Goal: Task Accomplishment & Management: Use online tool/utility

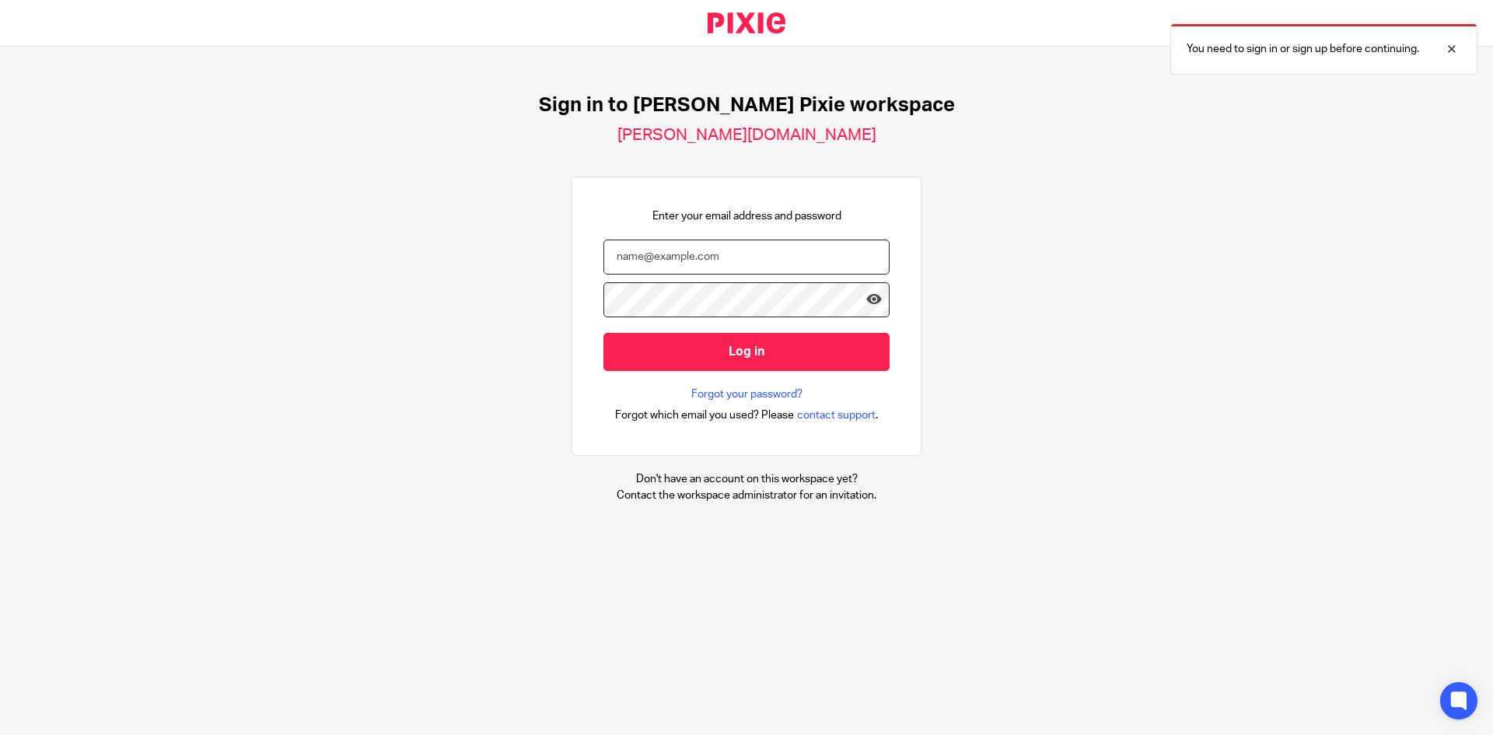
type input "chris@allenfleming.com"
drag, startPoint x: 0, startPoint y: 0, endPoint x: 638, endPoint y: 342, distance: 724.2
click at [638, 342] on input "Log in" at bounding box center [746, 352] width 286 height 38
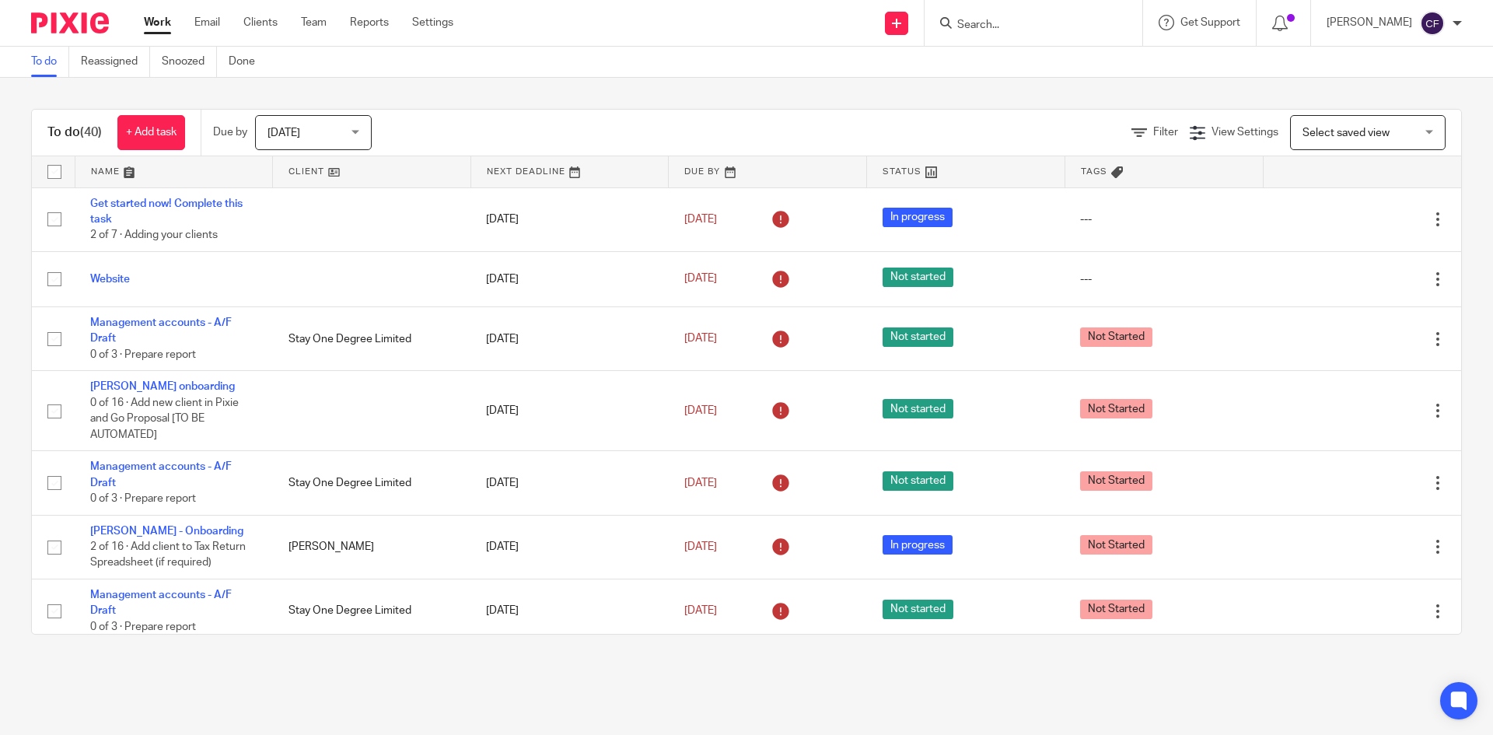
click at [253, 16] on link "Clients" at bounding box center [260, 23] width 34 height 16
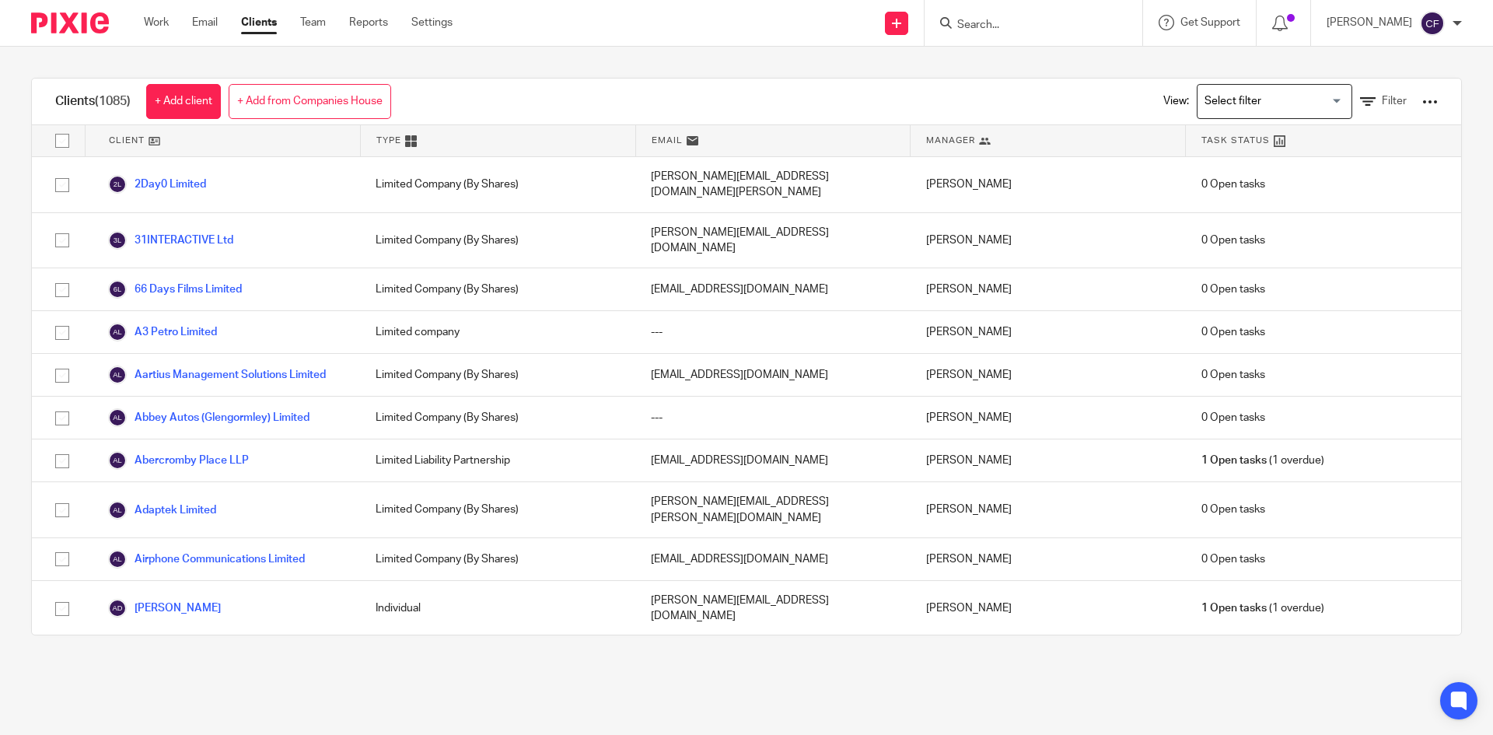
click at [1422, 101] on div at bounding box center [1430, 102] width 16 height 16
click at [1325, 164] on link "Update dates using Companies House" at bounding box center [1304, 159] width 216 height 23
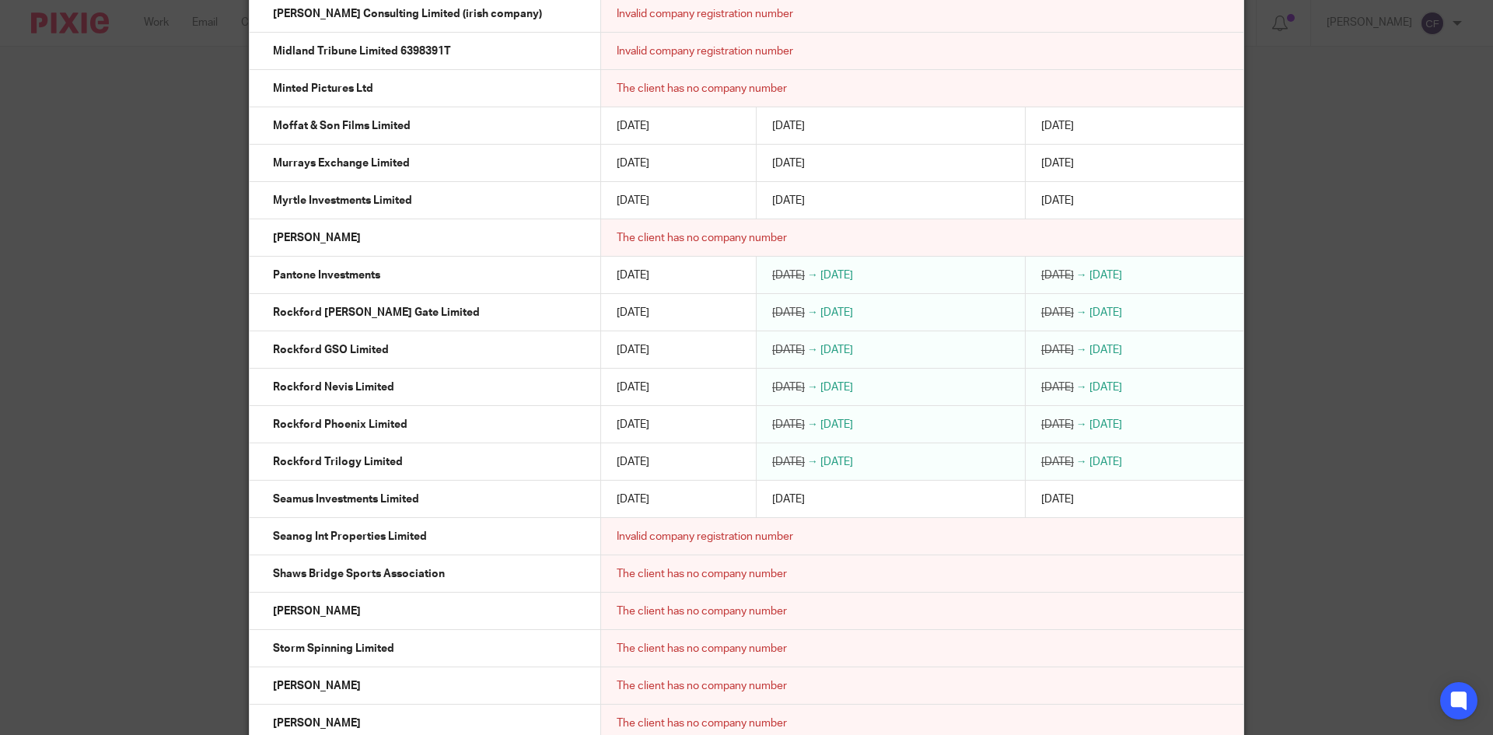
scroll to position [23965, 0]
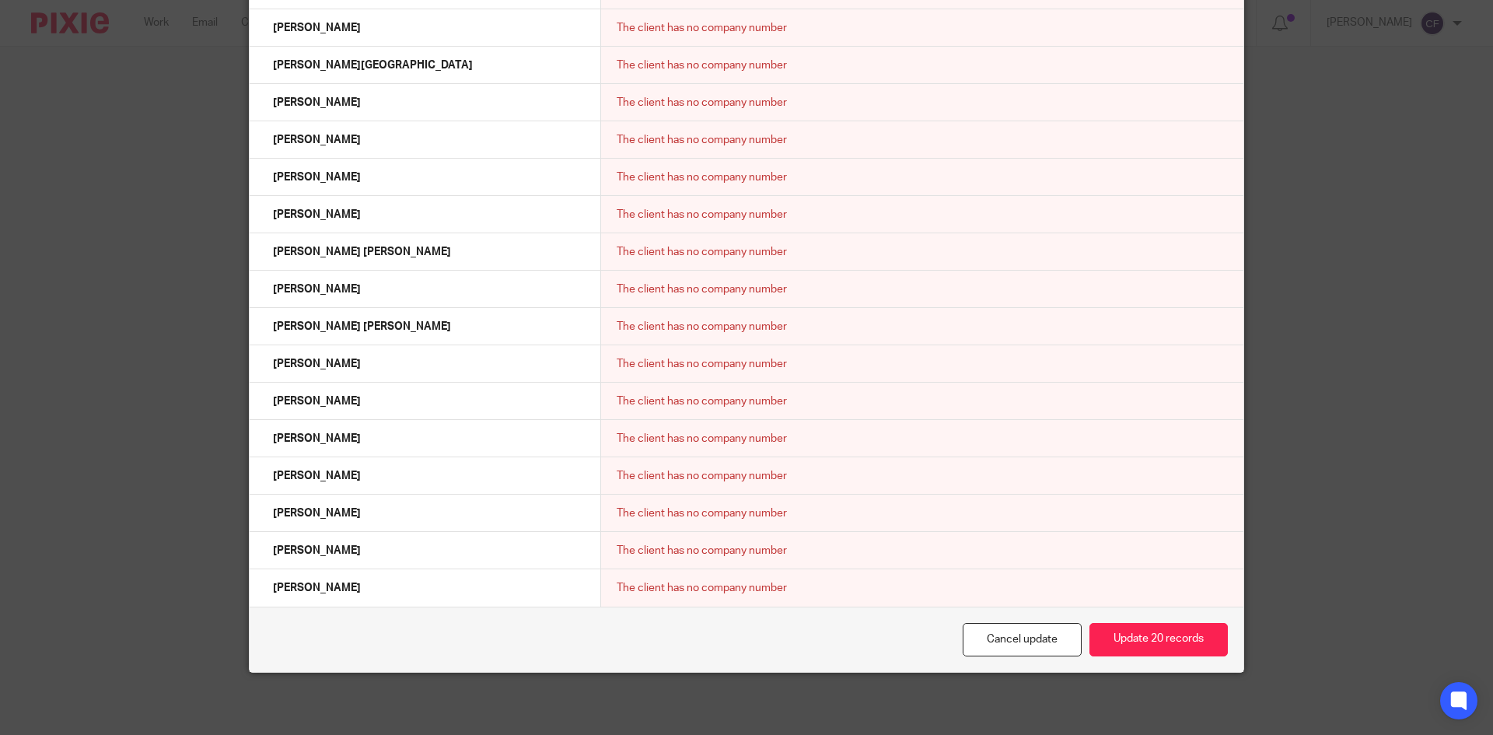
click at [1139, 645] on button "Update 20 records" at bounding box center [1158, 639] width 138 height 33
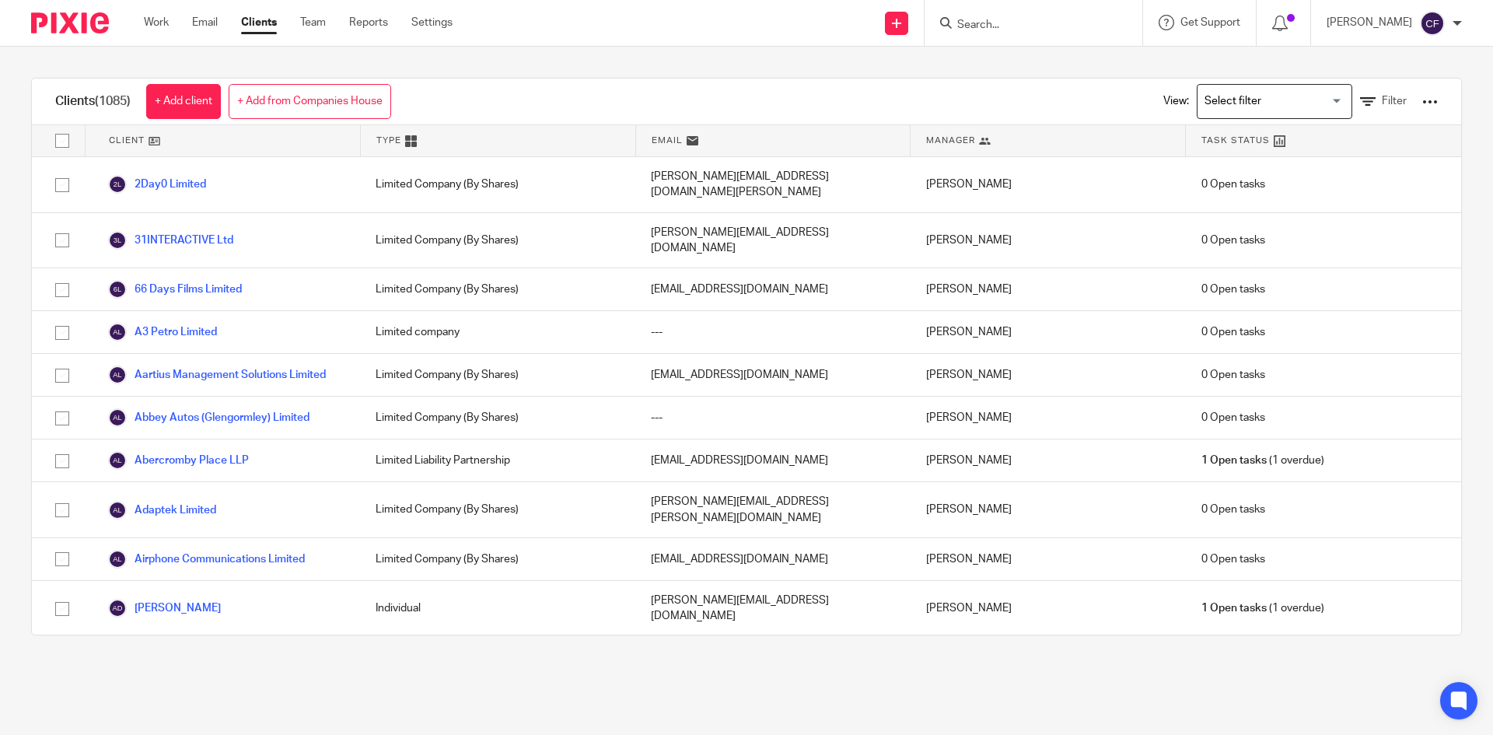
click at [1382, 105] on span "Filter" at bounding box center [1394, 101] width 25 height 11
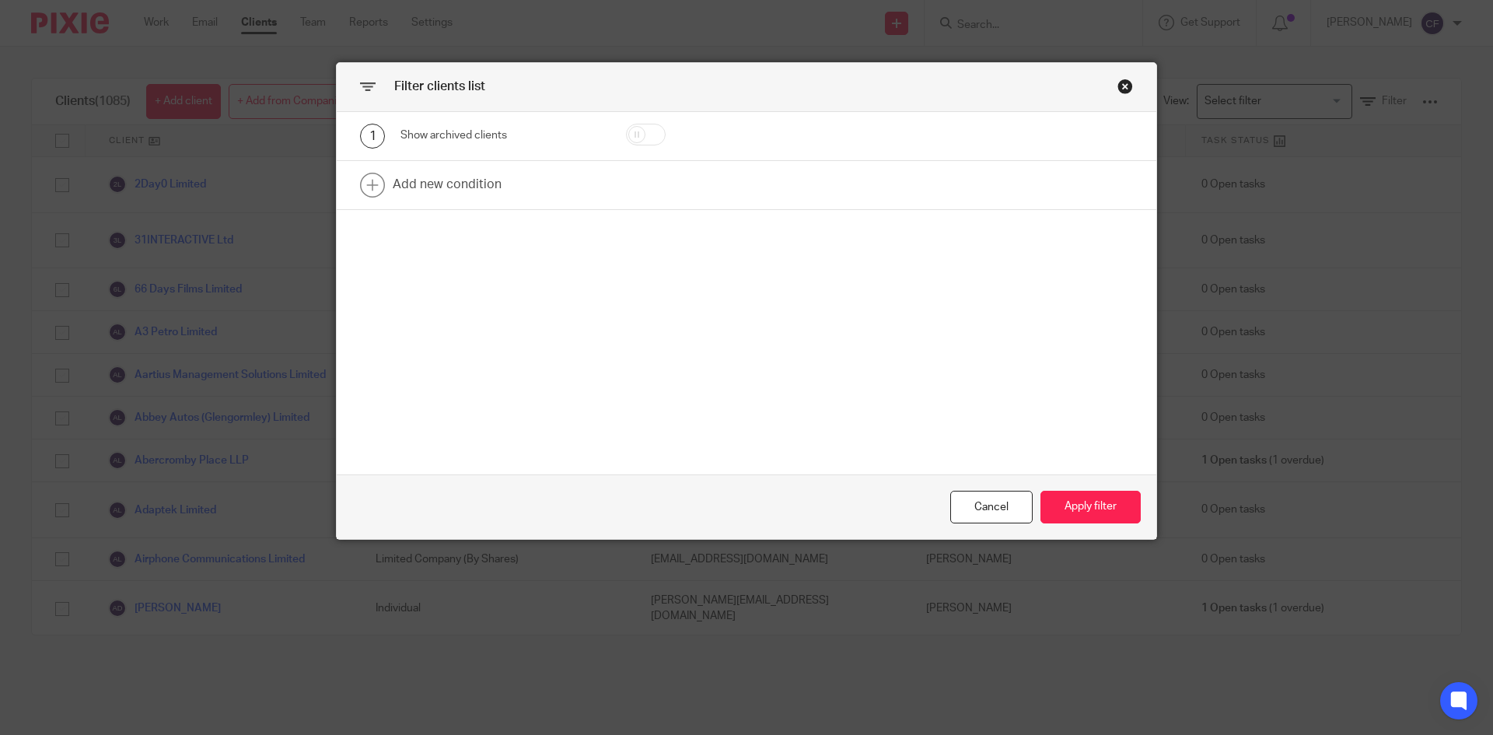
click at [449, 182] on link at bounding box center [746, 185] width 819 height 48
click at [543, 201] on div "Field" at bounding box center [488, 189] width 150 height 33
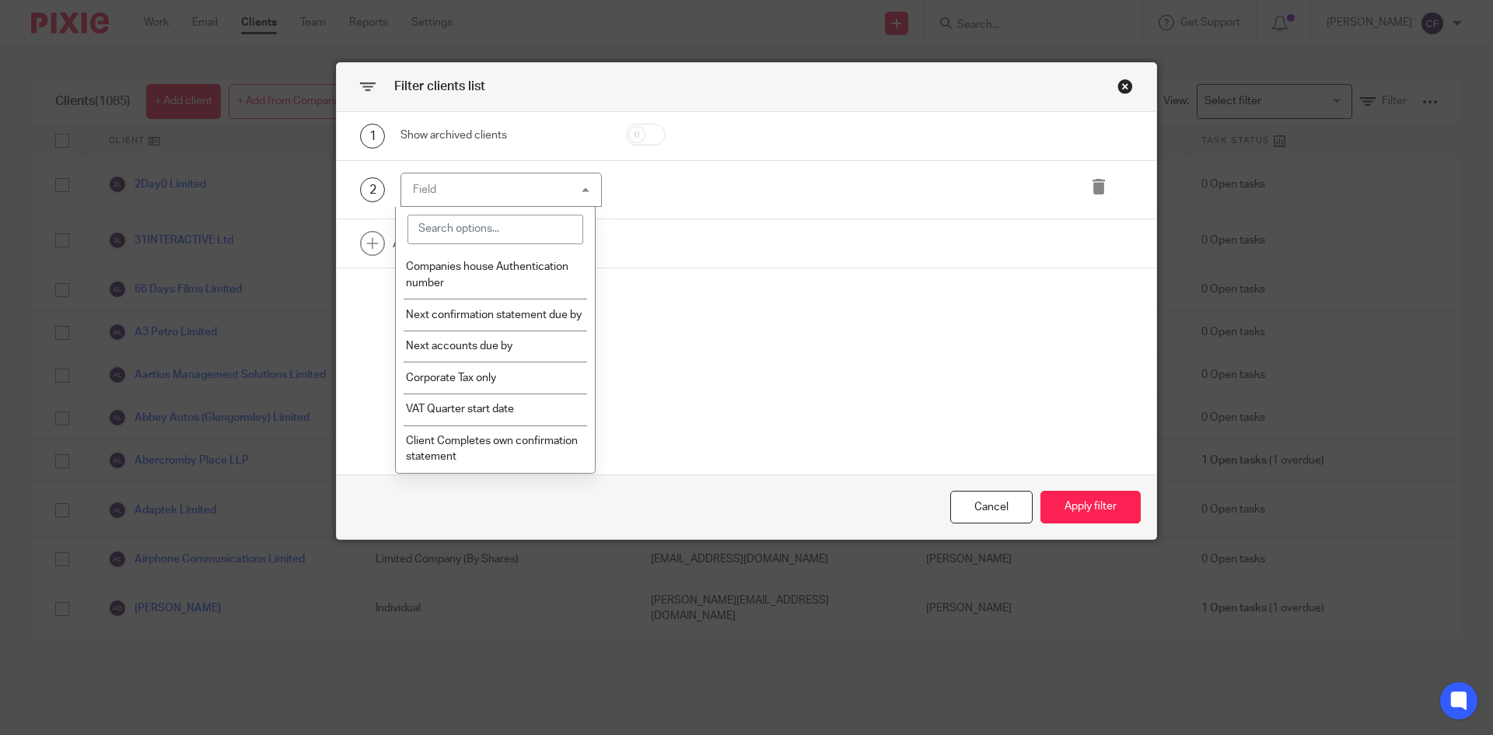
scroll to position [758, 0]
click at [508, 352] on li "Next accounts due by" at bounding box center [496, 346] width 200 height 32
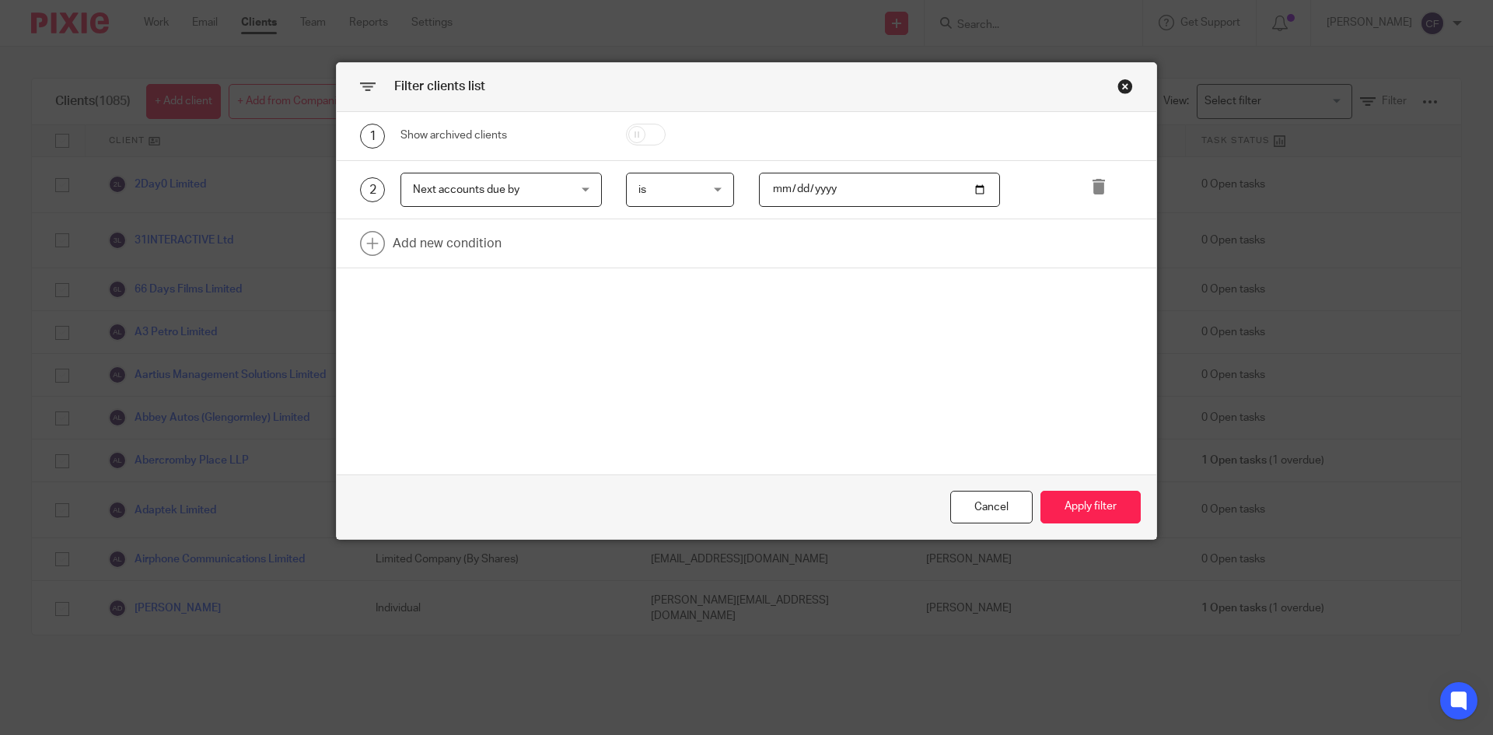
click at [691, 191] on span "is" at bounding box center [676, 189] width 76 height 33
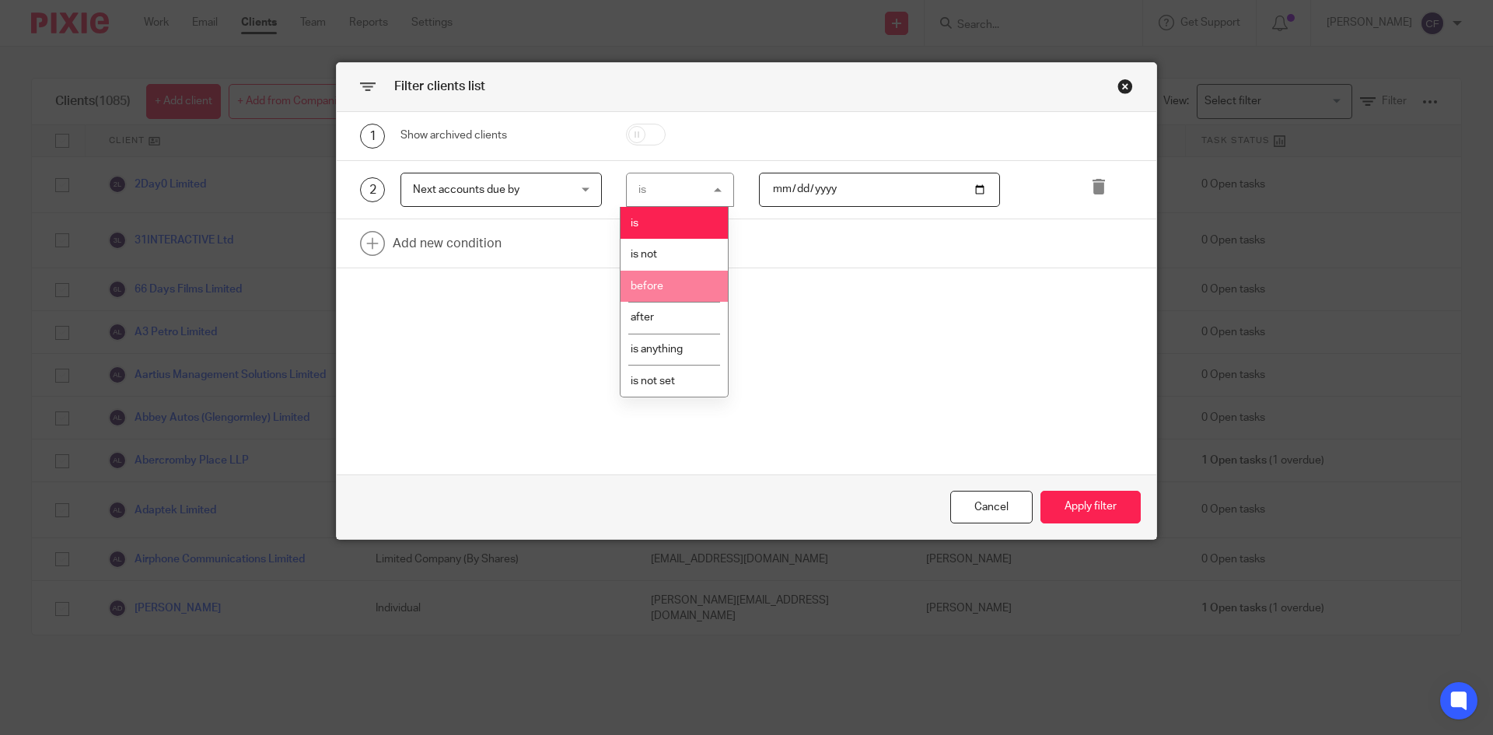
click at [671, 292] on li "before" at bounding box center [673, 287] width 107 height 32
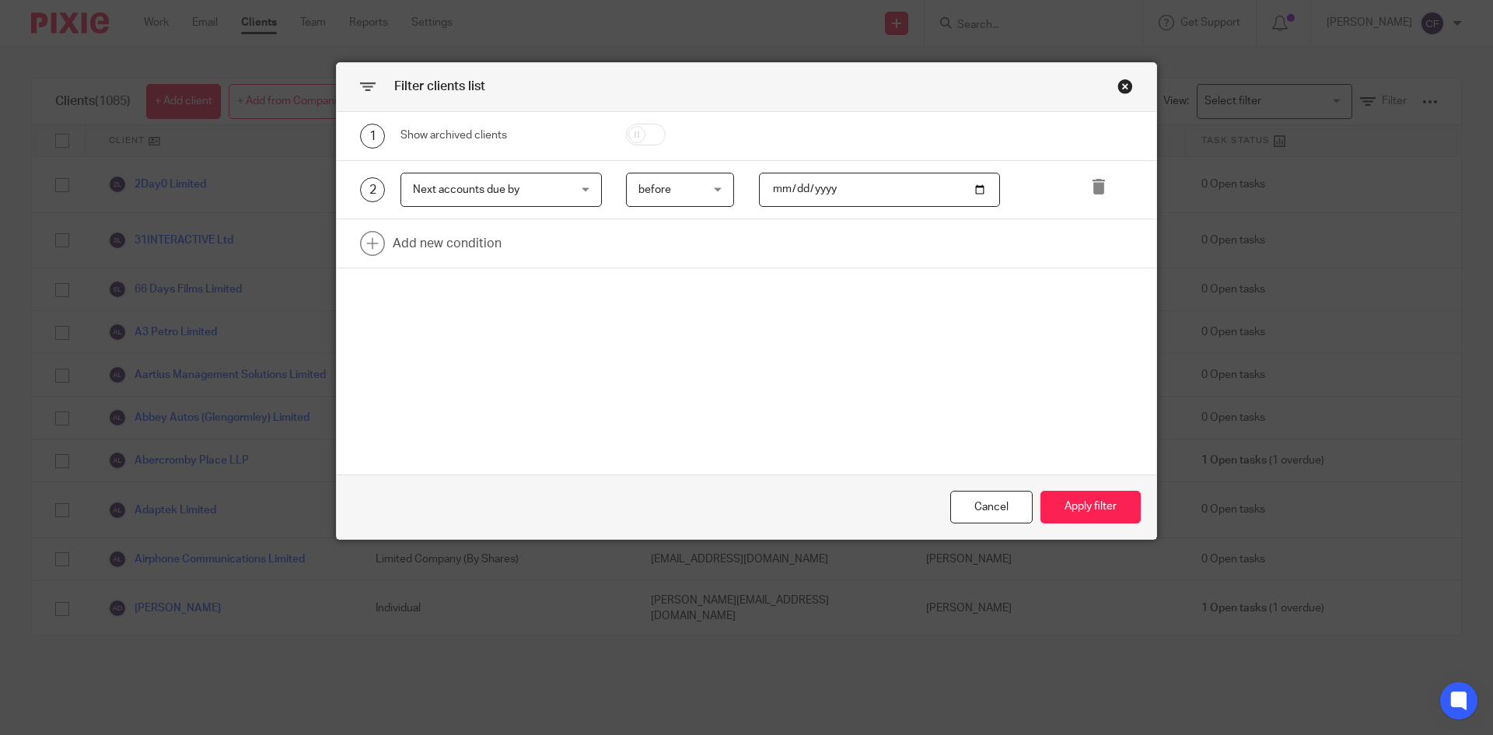
click at [817, 193] on input "date" at bounding box center [880, 190] width 242 height 35
click at [975, 193] on input "date" at bounding box center [880, 190] width 242 height 35
type input "[DATE]"
click at [1072, 509] on button "Apply filter" at bounding box center [1090, 507] width 100 height 33
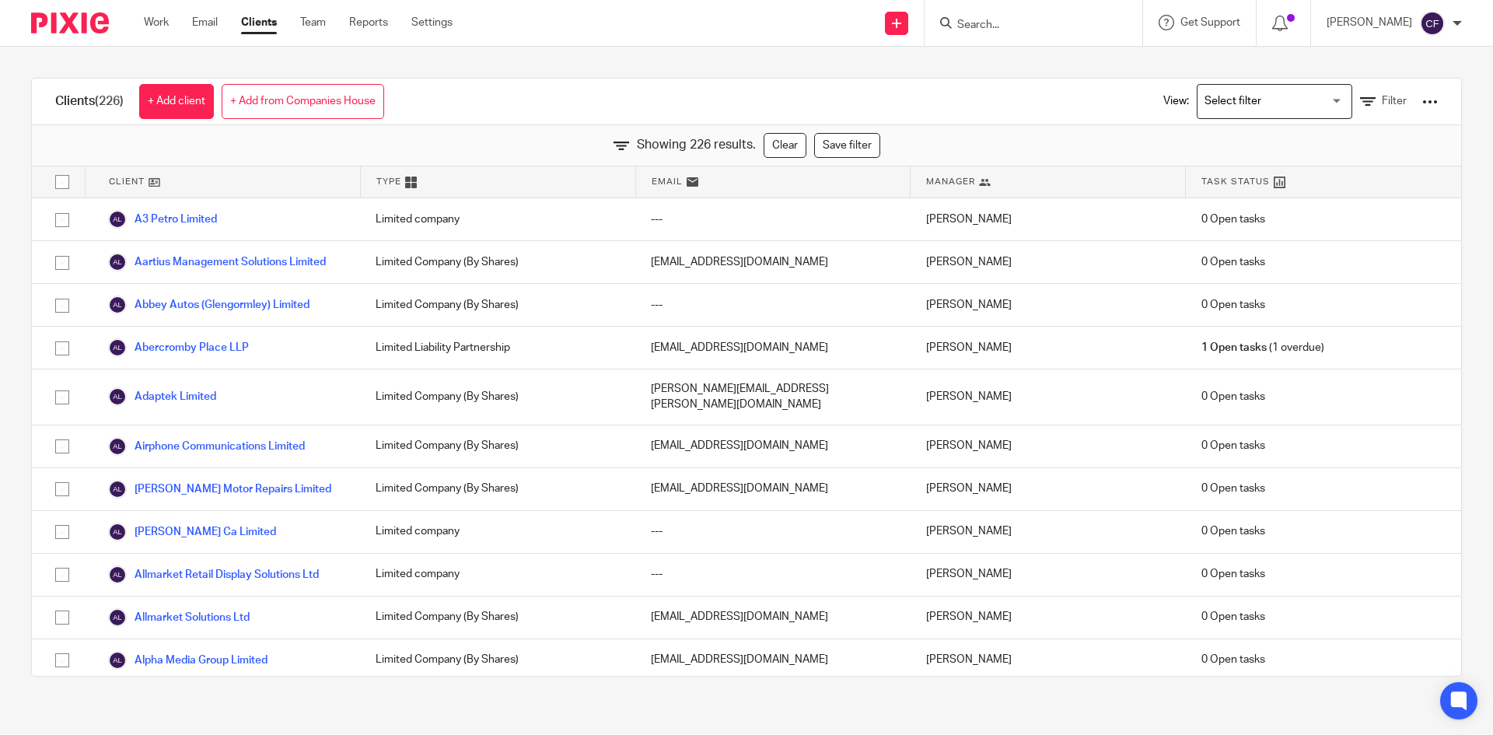
click at [1422, 104] on div at bounding box center [1430, 102] width 16 height 16
click at [1335, 182] on link "Export clients to CSV file" at bounding box center [1304, 183] width 216 height 23
